Goal: Find contact information: Find contact information

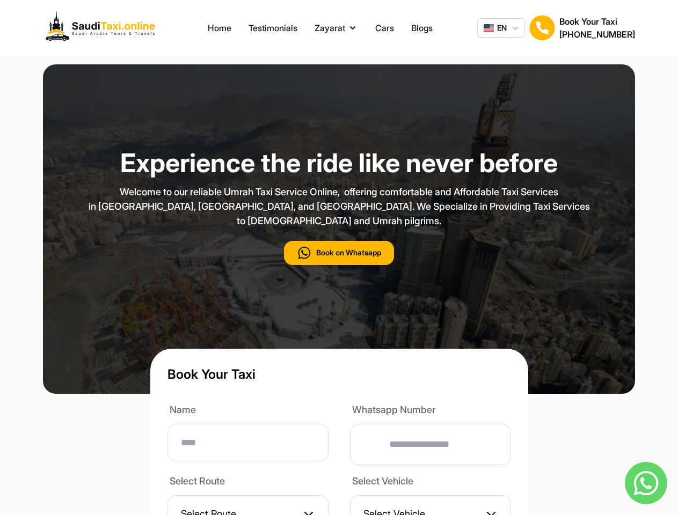
type input "**"
click at [339, 228] on p "Welcome to our reliable Umrah Taxi Service Online, offering comfortable and Aff…" at bounding box center [339, 206] width 537 height 43
click at [336, 28] on button "Zayarat" at bounding box center [336, 27] width 43 height 13
click at [501, 28] on span "EN" at bounding box center [502, 28] width 10 height 11
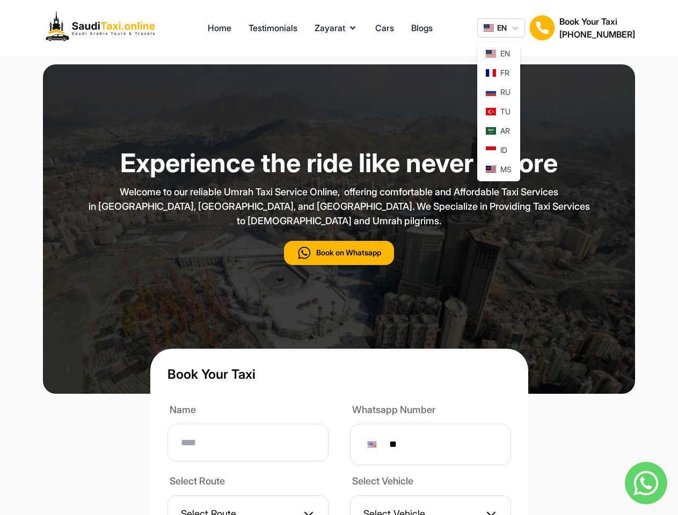
click at [542, 28] on img at bounding box center [542, 28] width 26 height 26
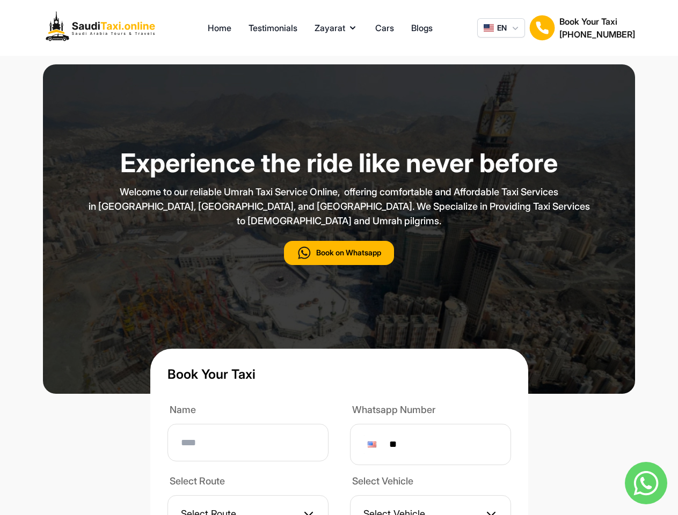
click at [597, 28] on h2 "[PHONE_NUMBER]" at bounding box center [597, 34] width 76 height 13
click at [339, 265] on button "Book on Whatsapp" at bounding box center [339, 253] width 110 height 24
click at [646, 483] on img at bounding box center [646, 483] width 42 height 42
click at [376, 448] on div at bounding box center [372, 445] width 9 height 6
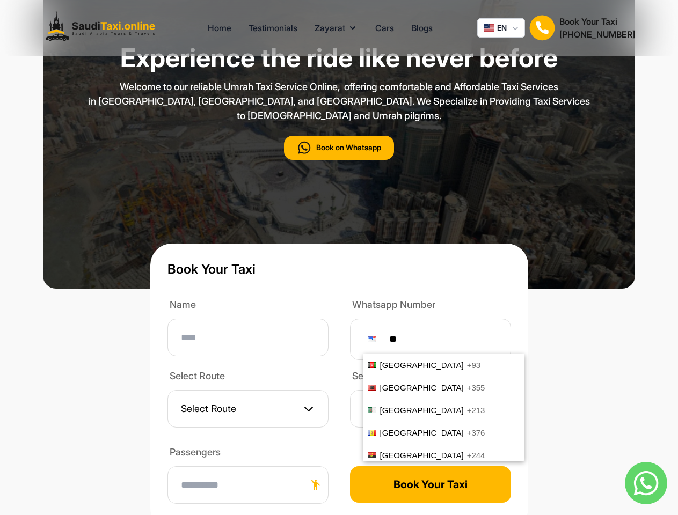
scroll to position [4463, 0]
